Goal: Answer question/provide support: Answer question/provide support

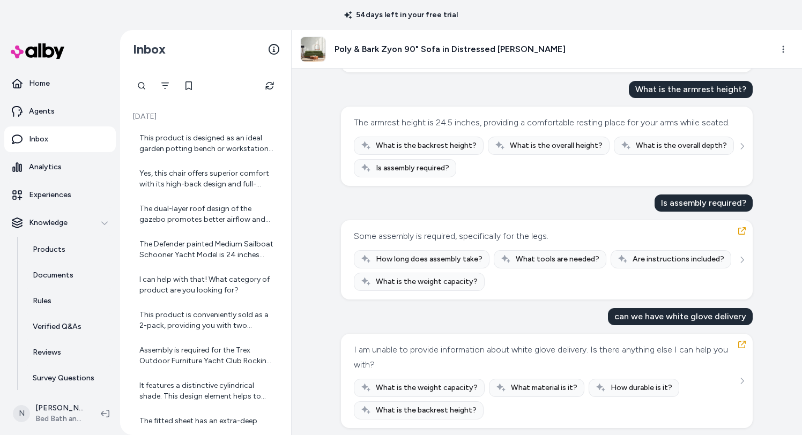
scroll to position [302, 0]
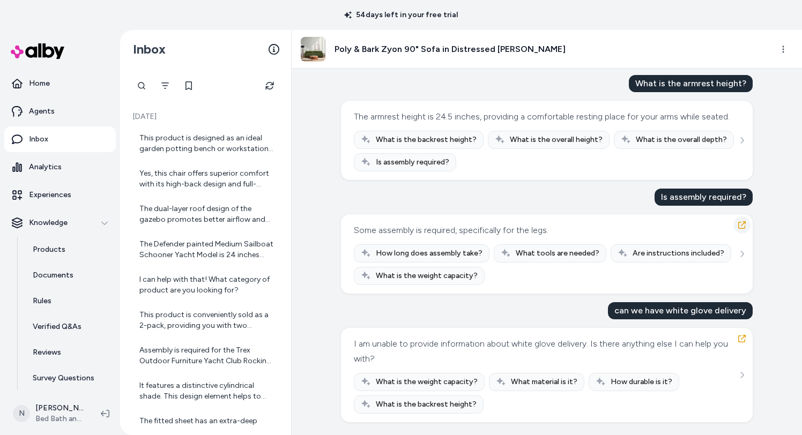
click at [744, 225] on icon "button" at bounding box center [742, 225] width 9 height 9
click at [418, 229] on div "Some assembly is required, specifically for the legs." at bounding box center [451, 230] width 195 height 15
copy div "Some assembly is required, specifically for the legs."
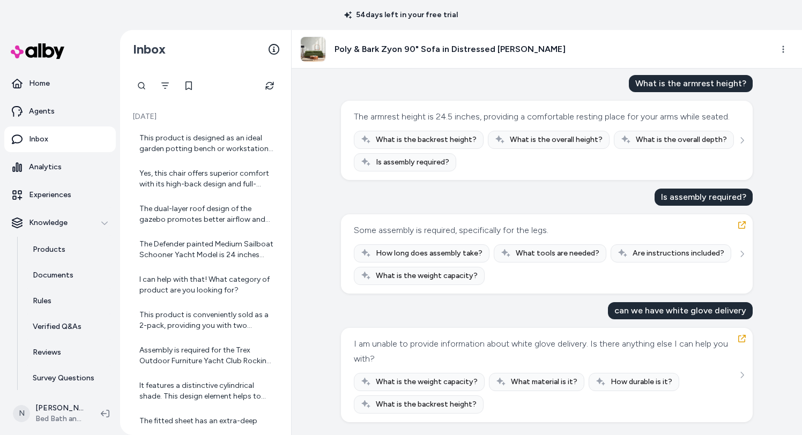
click at [624, 310] on div "can we have white glove delivery" at bounding box center [680, 310] width 145 height 17
copy div "can we have white glove delivery"
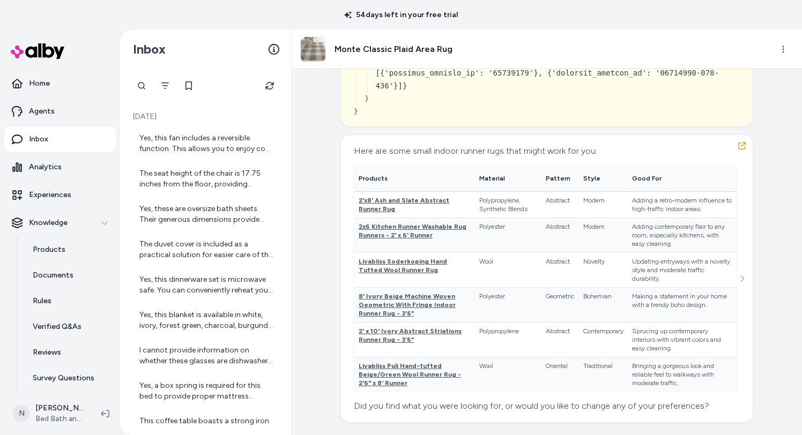
scroll to position [8362, 0]
click at [360, 25] on icon at bounding box center [357, 21] width 7 height 7
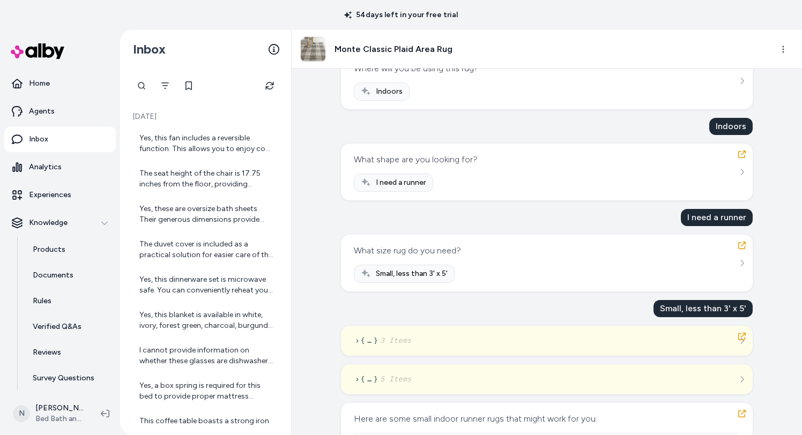
scroll to position [0, 0]
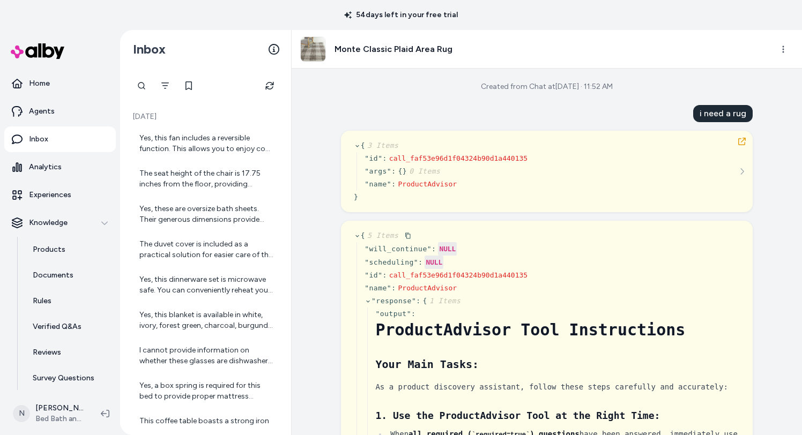
click at [359, 233] on icon at bounding box center [357, 236] width 7 height 7
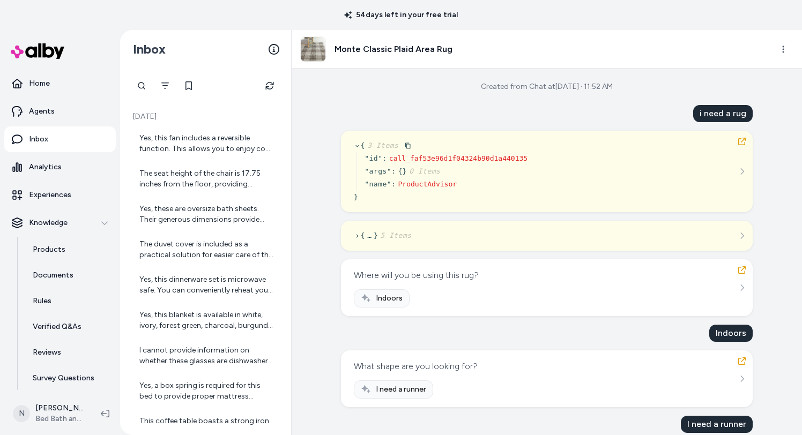
click at [358, 147] on icon at bounding box center [357, 146] width 7 height 7
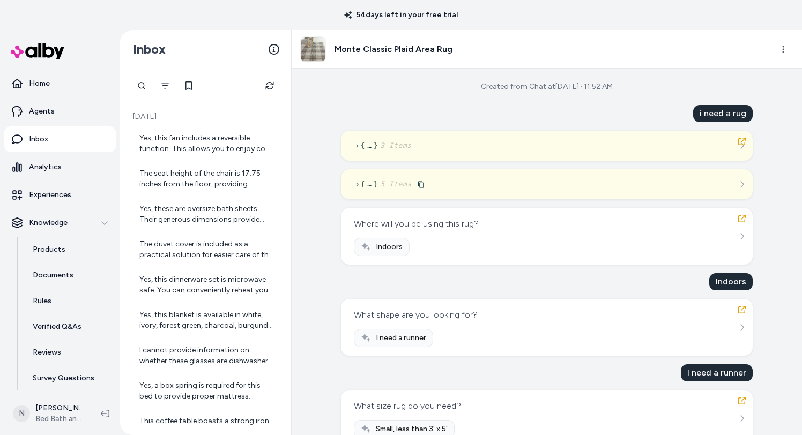
click at [359, 185] on icon at bounding box center [357, 184] width 7 height 7
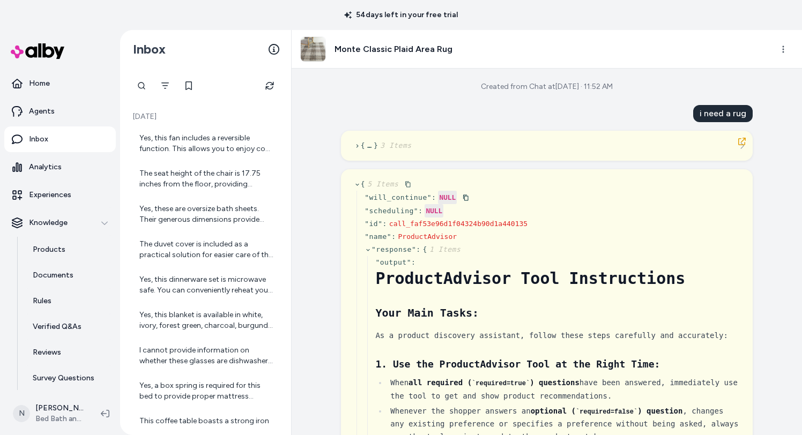
click at [354, 183] on icon at bounding box center [357, 184] width 7 height 7
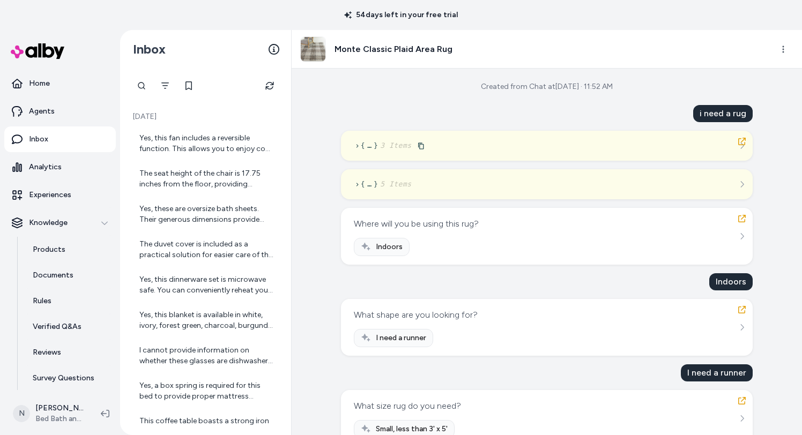
click at [357, 149] on icon at bounding box center [357, 146] width 7 height 7
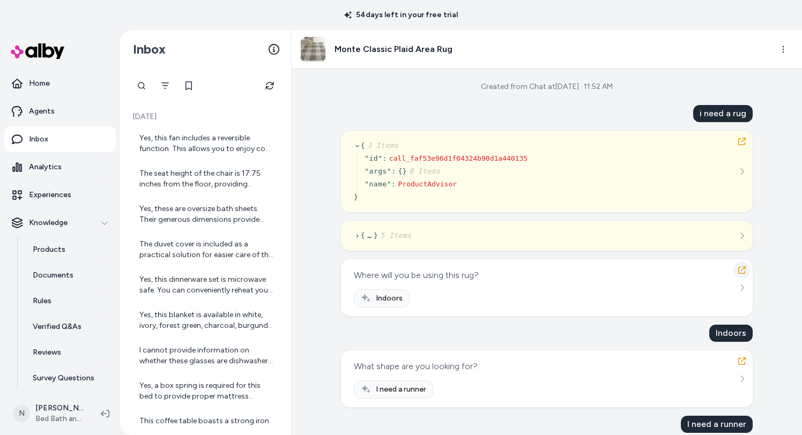
click at [736, 273] on button "button" at bounding box center [741, 270] width 17 height 17
click at [741, 145] on icon "button" at bounding box center [742, 142] width 8 height 8
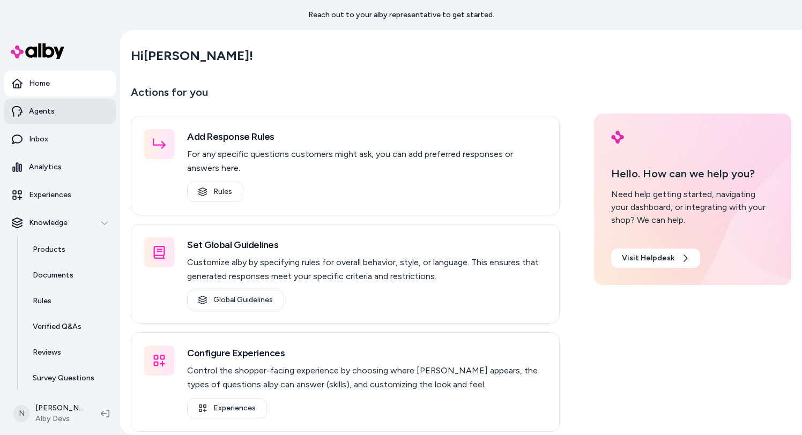
click at [75, 115] on link "Agents" at bounding box center [60, 112] width 112 height 26
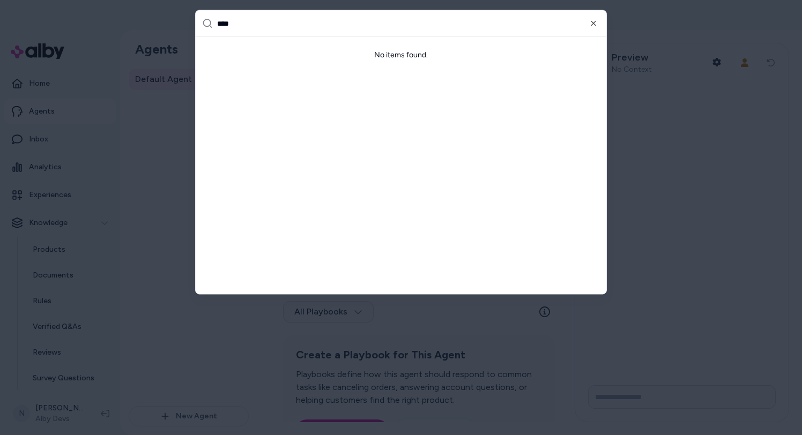
type input "***"
